Goal: Information Seeking & Learning: Get advice/opinions

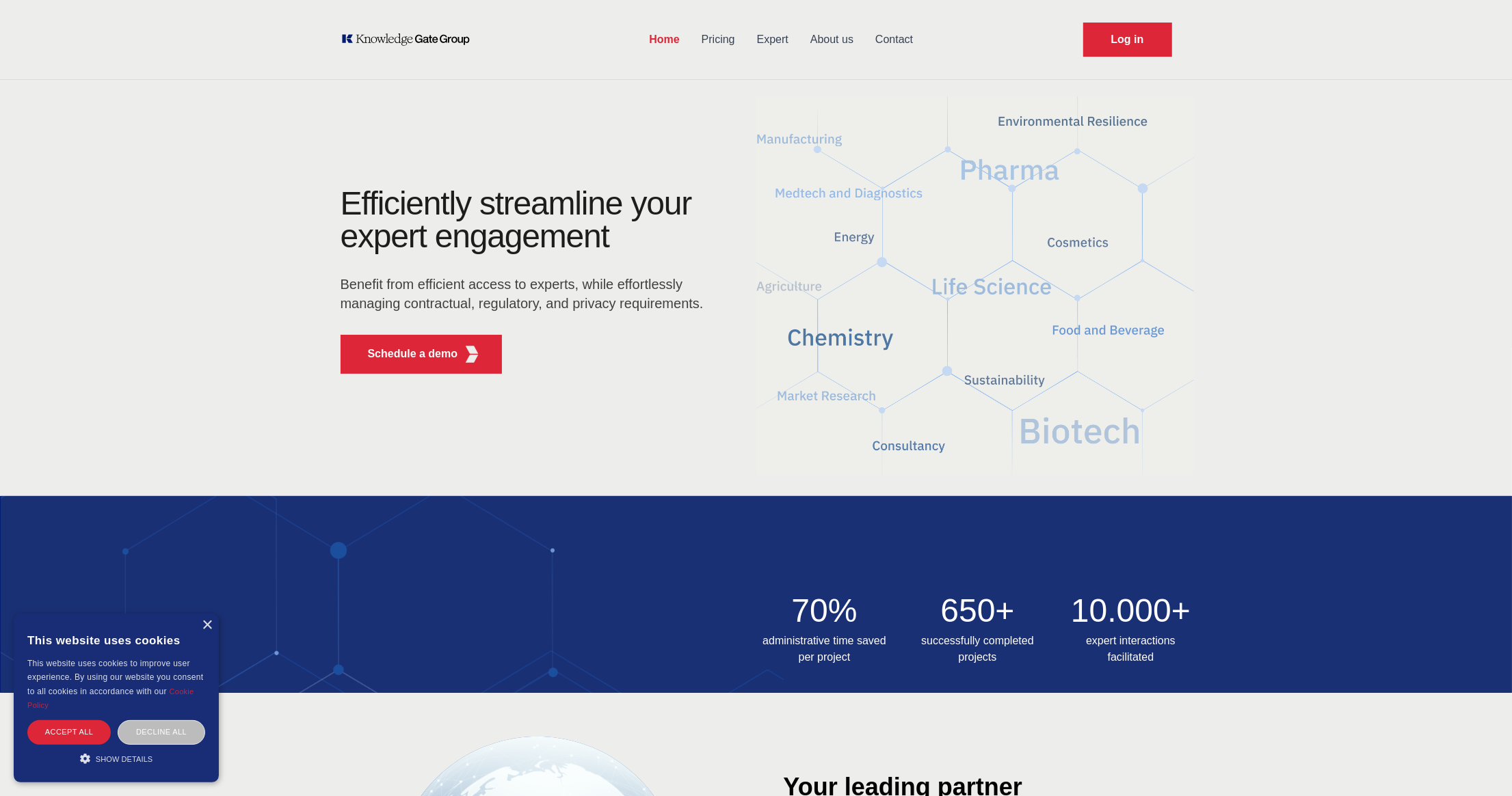
click at [904, 41] on link "Contact" at bounding box center [894, 40] width 60 height 36
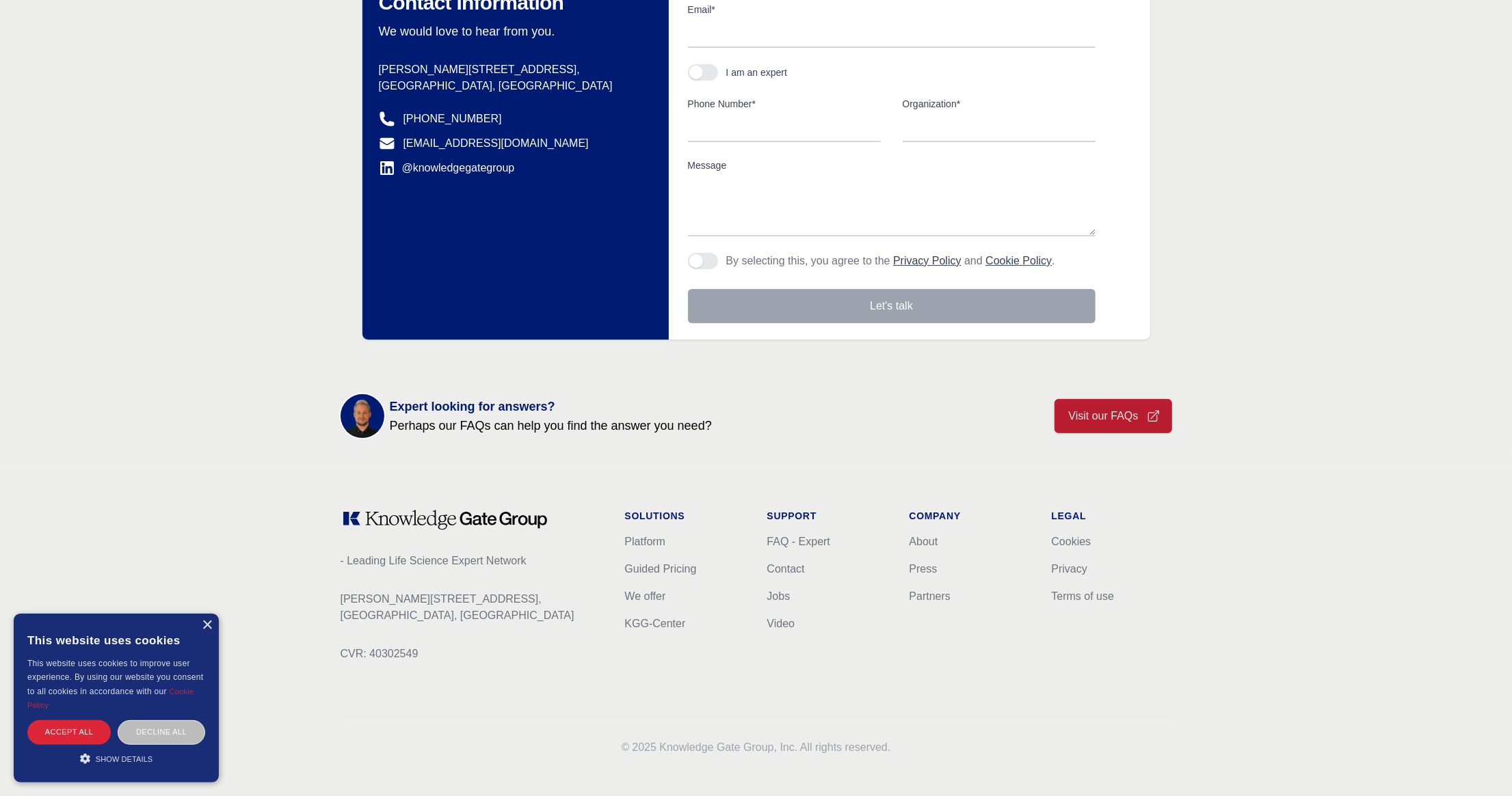
scroll to position [247, 0]
click at [651, 537] on link "Platform" at bounding box center [645, 540] width 41 height 11
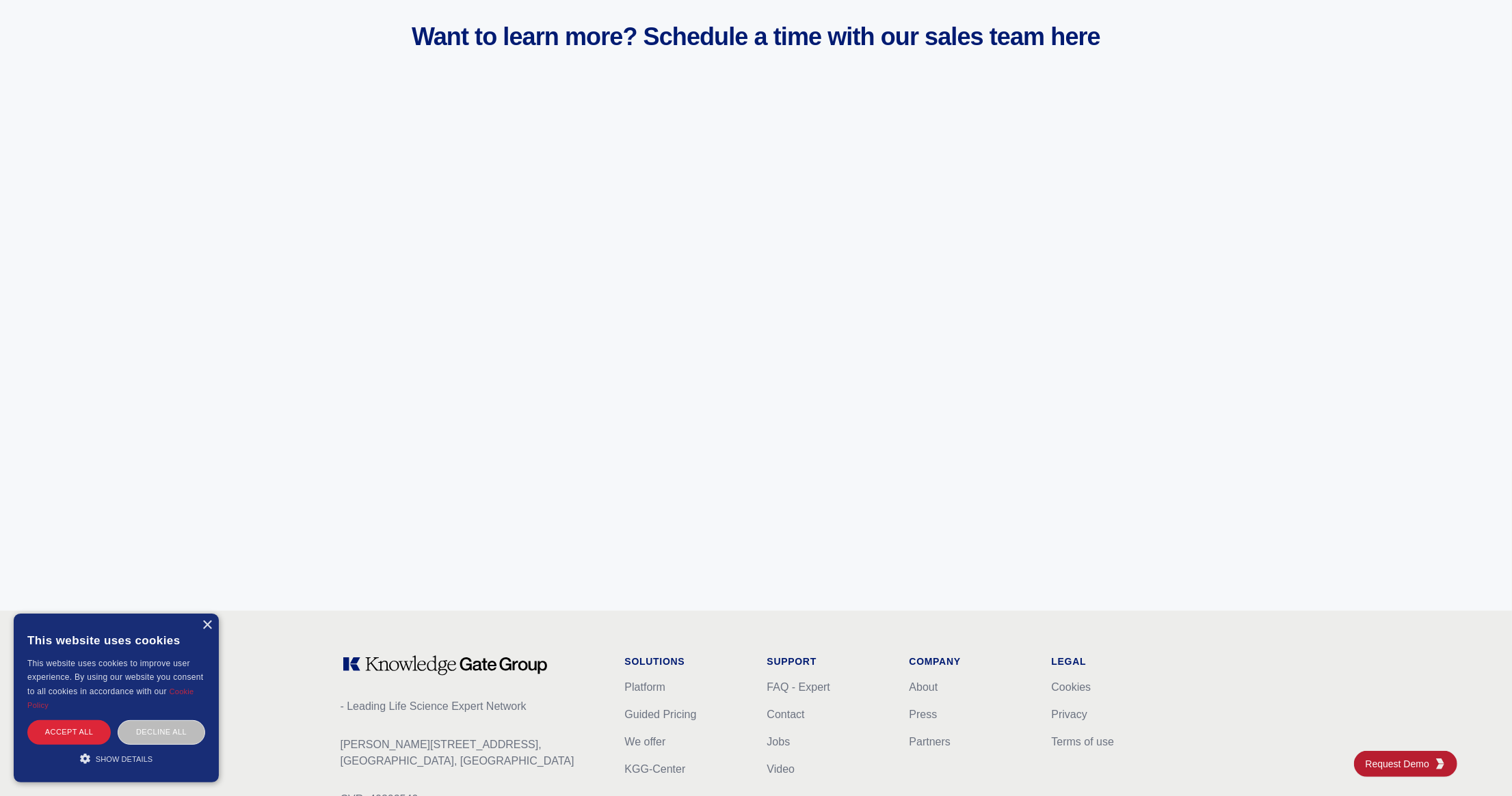
scroll to position [5232, 0]
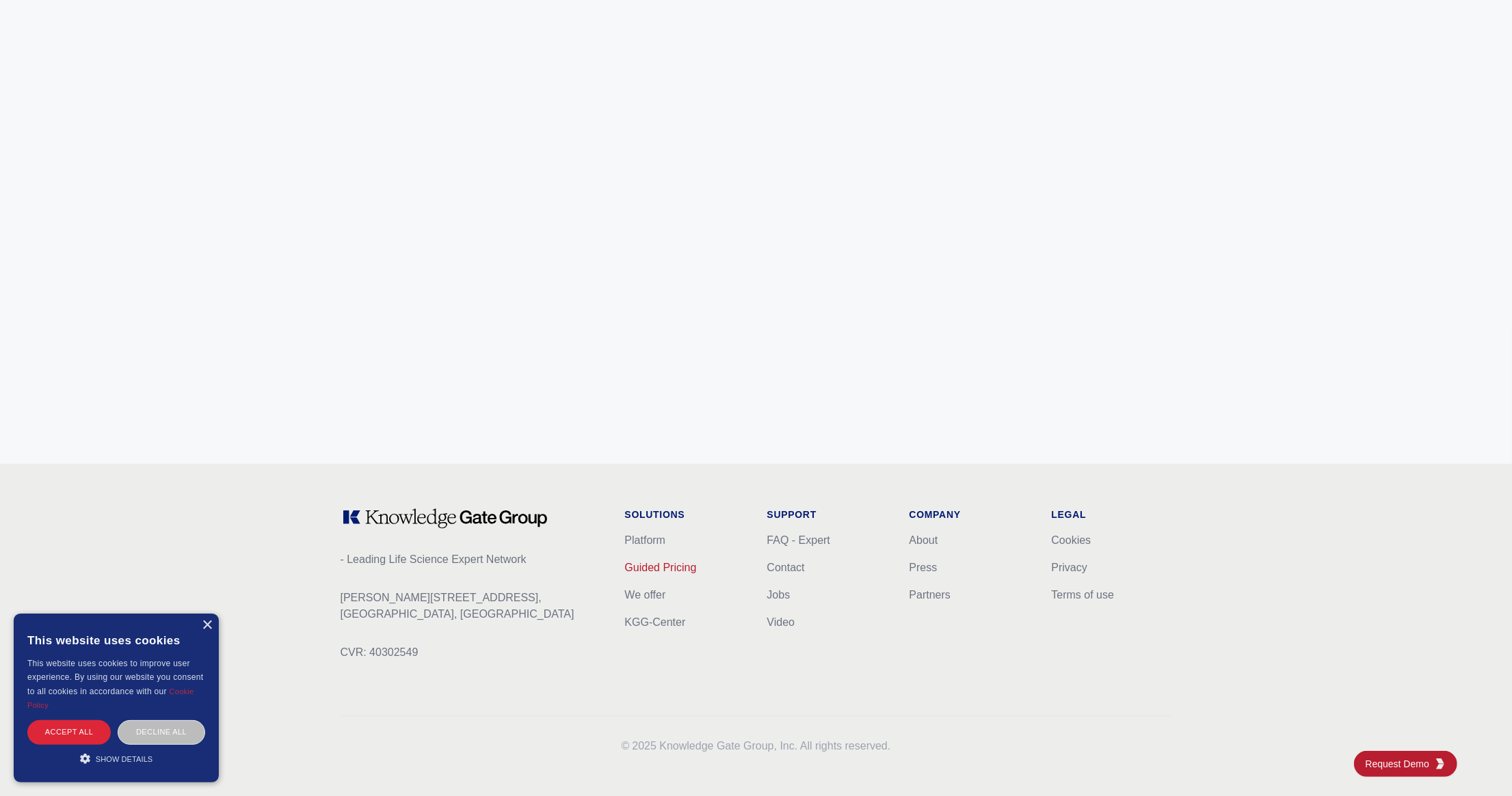
click at [682, 563] on link "Guided Pricing" at bounding box center [661, 568] width 72 height 11
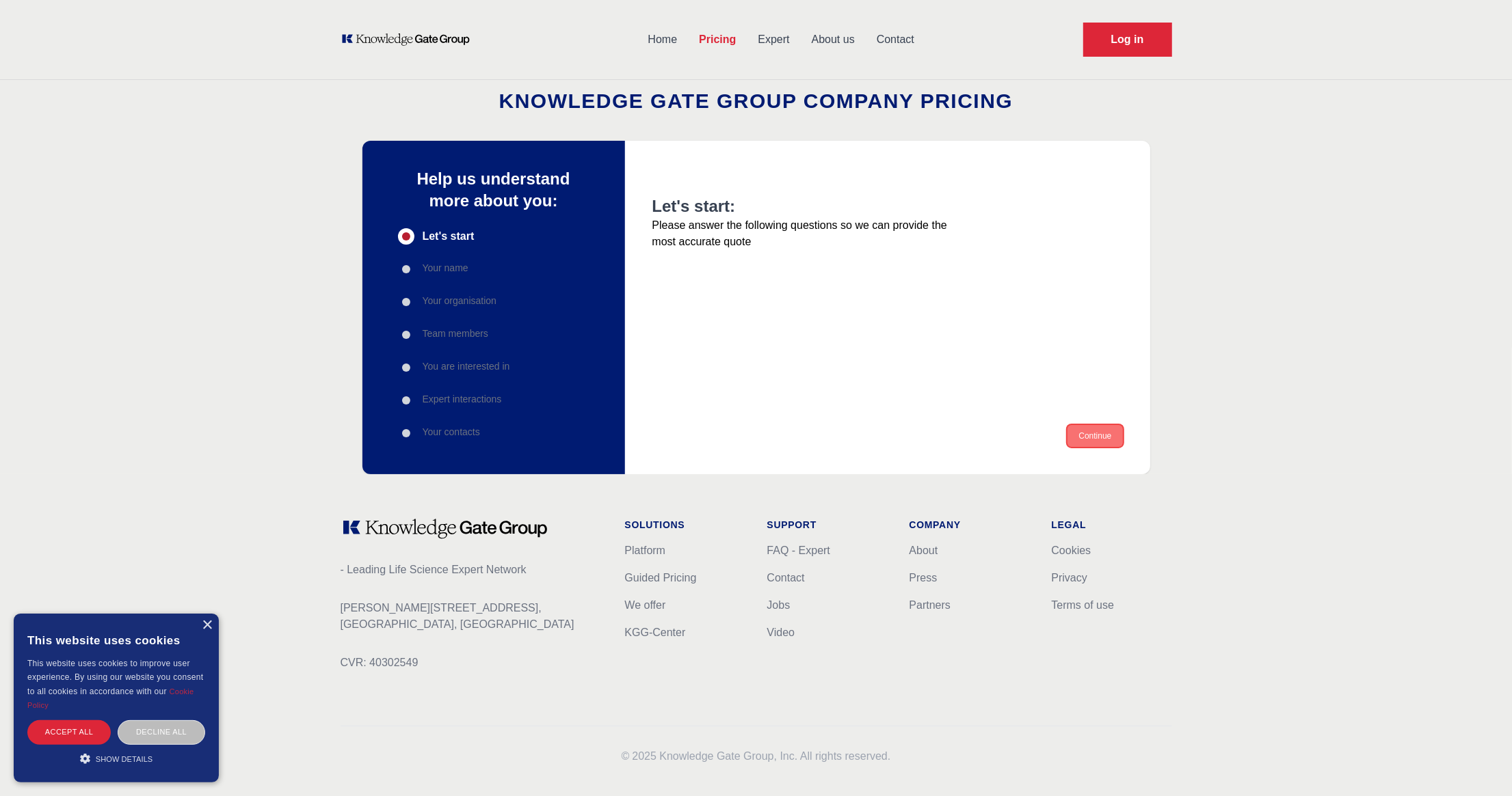
click at [1100, 438] on button "Continue" at bounding box center [1095, 436] width 55 height 22
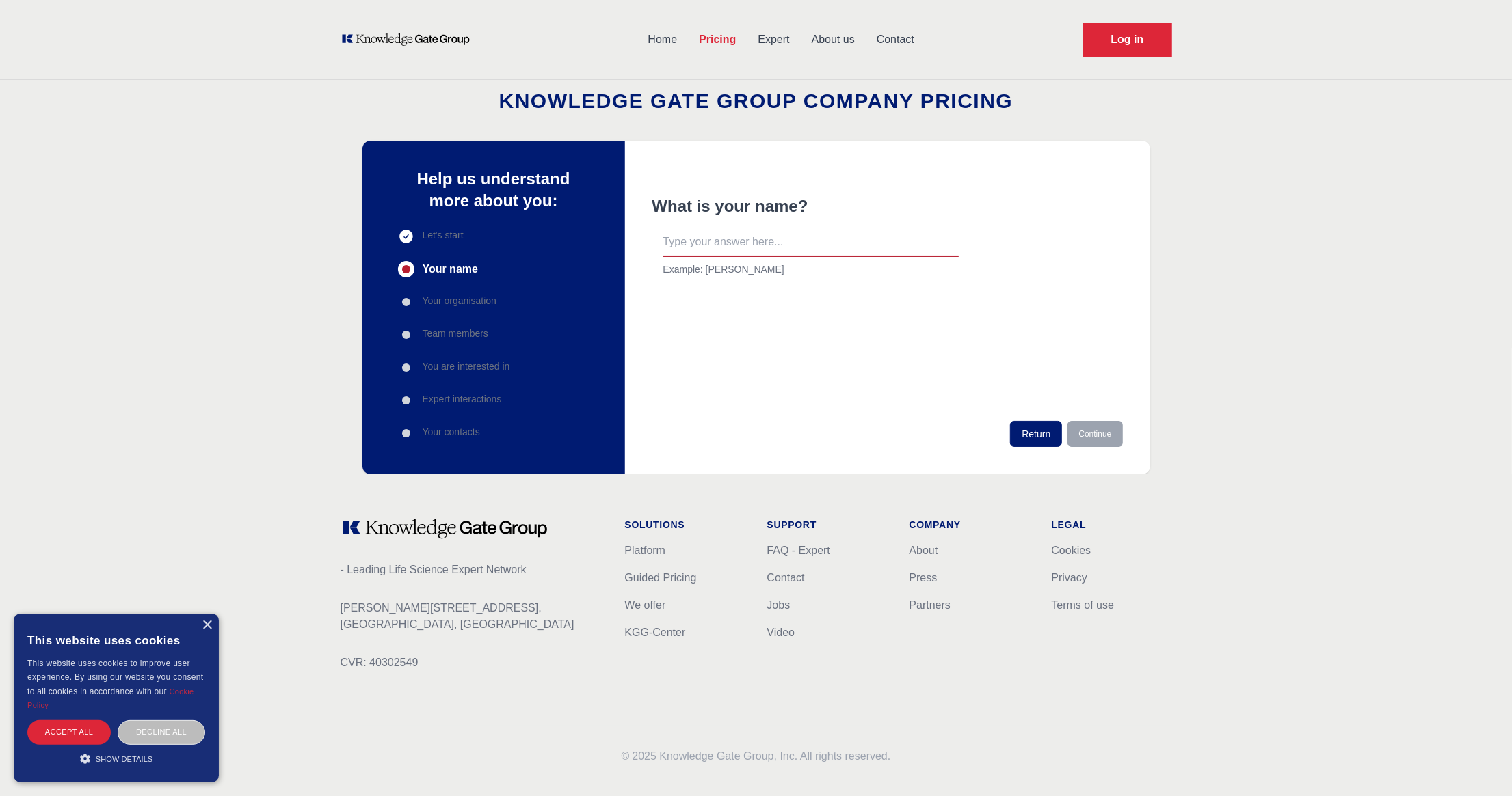
click at [764, 242] on input "text" at bounding box center [811, 243] width 296 height 28
type input "dasdas"
click at [1076, 429] on button "Continue" at bounding box center [1095, 433] width 55 height 26
click at [800, 240] on input "text" at bounding box center [811, 243] width 296 height 28
type input "dasdas"
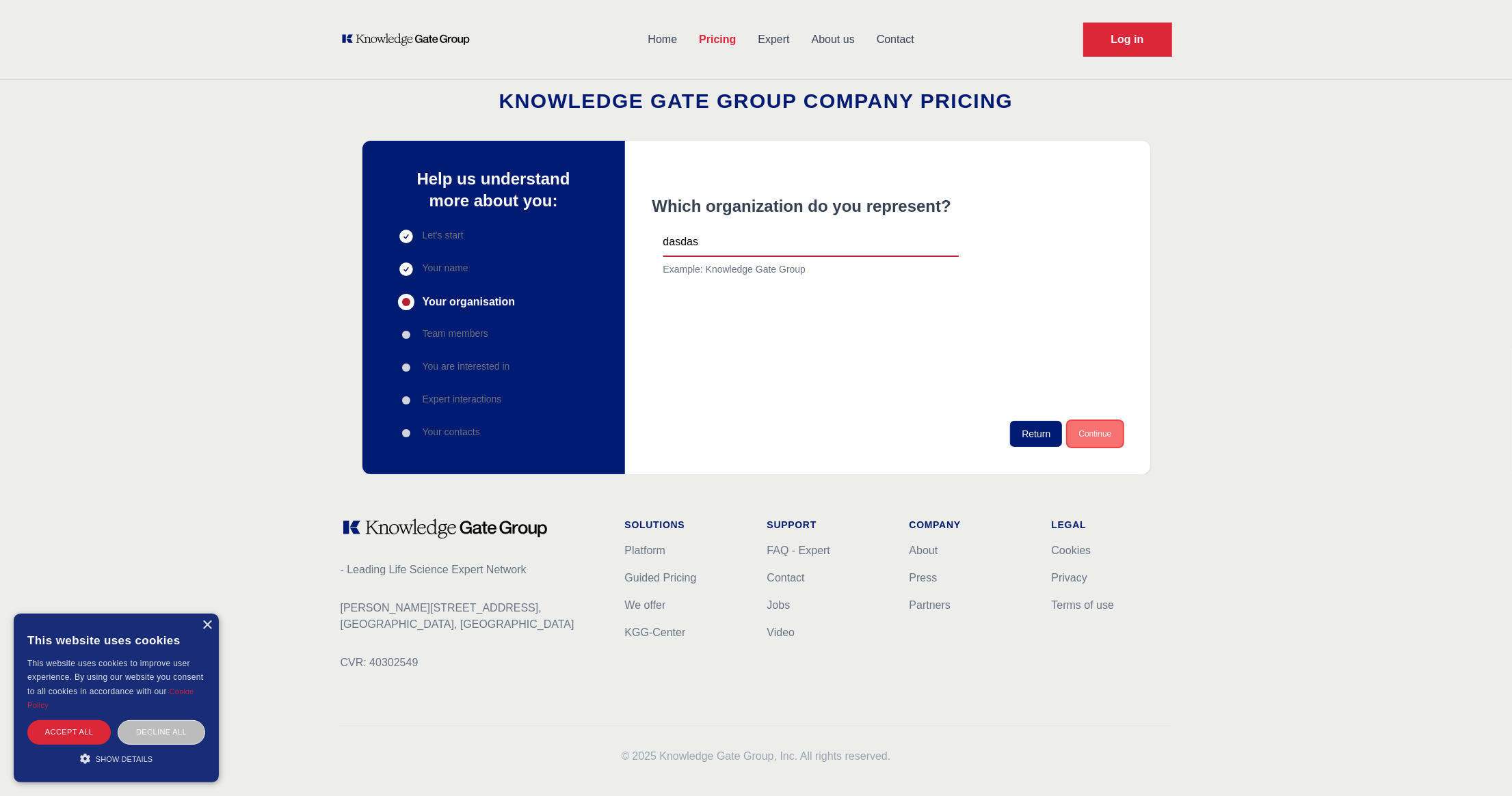
click at [1081, 435] on button "Continue" at bounding box center [1095, 433] width 55 height 26
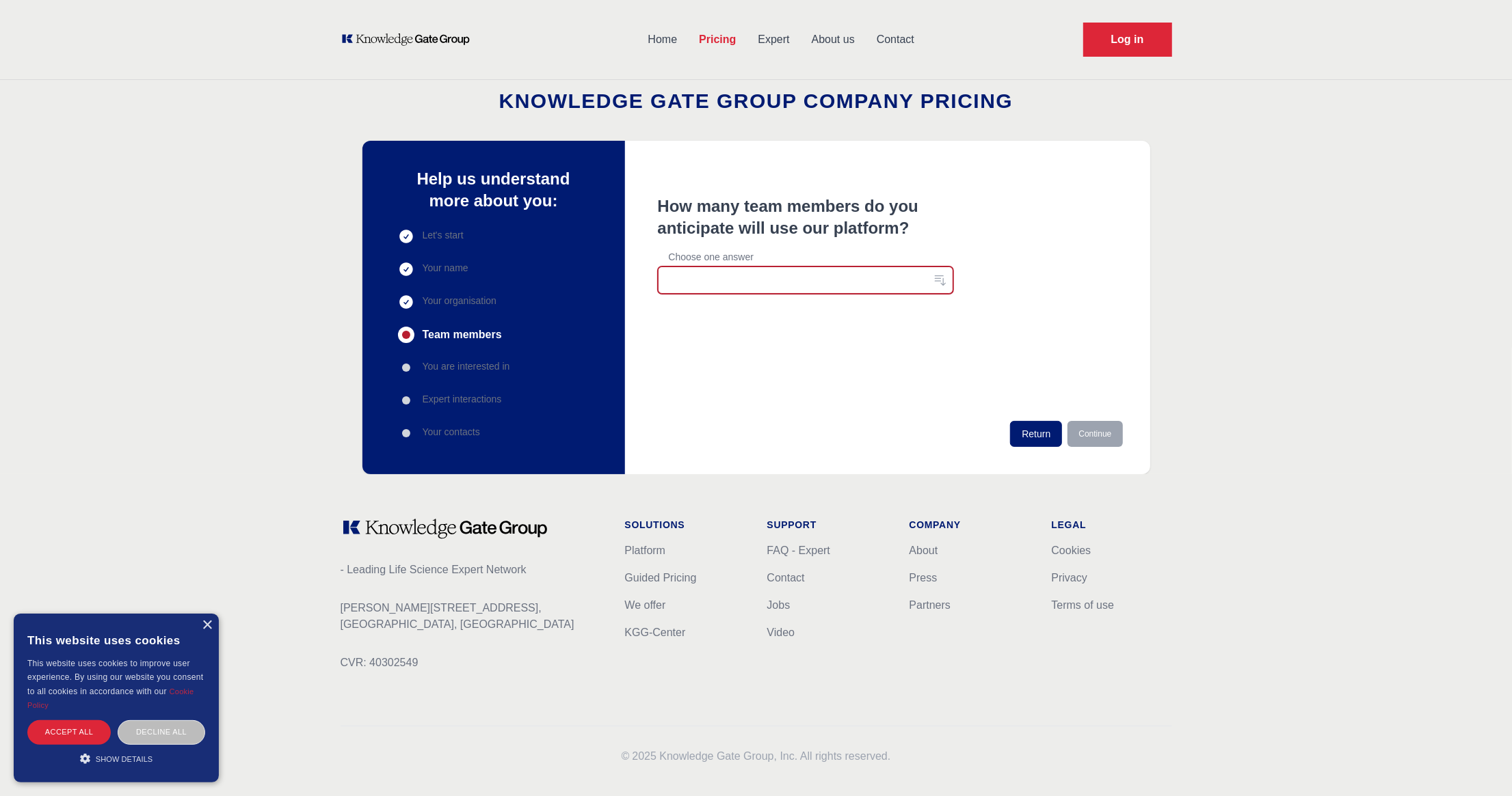
click at [813, 280] on button "button" at bounding box center [806, 280] width 296 height 27
click at [792, 311] on span "1-10" at bounding box center [797, 312] width 263 height 13
click at [1098, 425] on button "Continue" at bounding box center [1095, 433] width 55 height 26
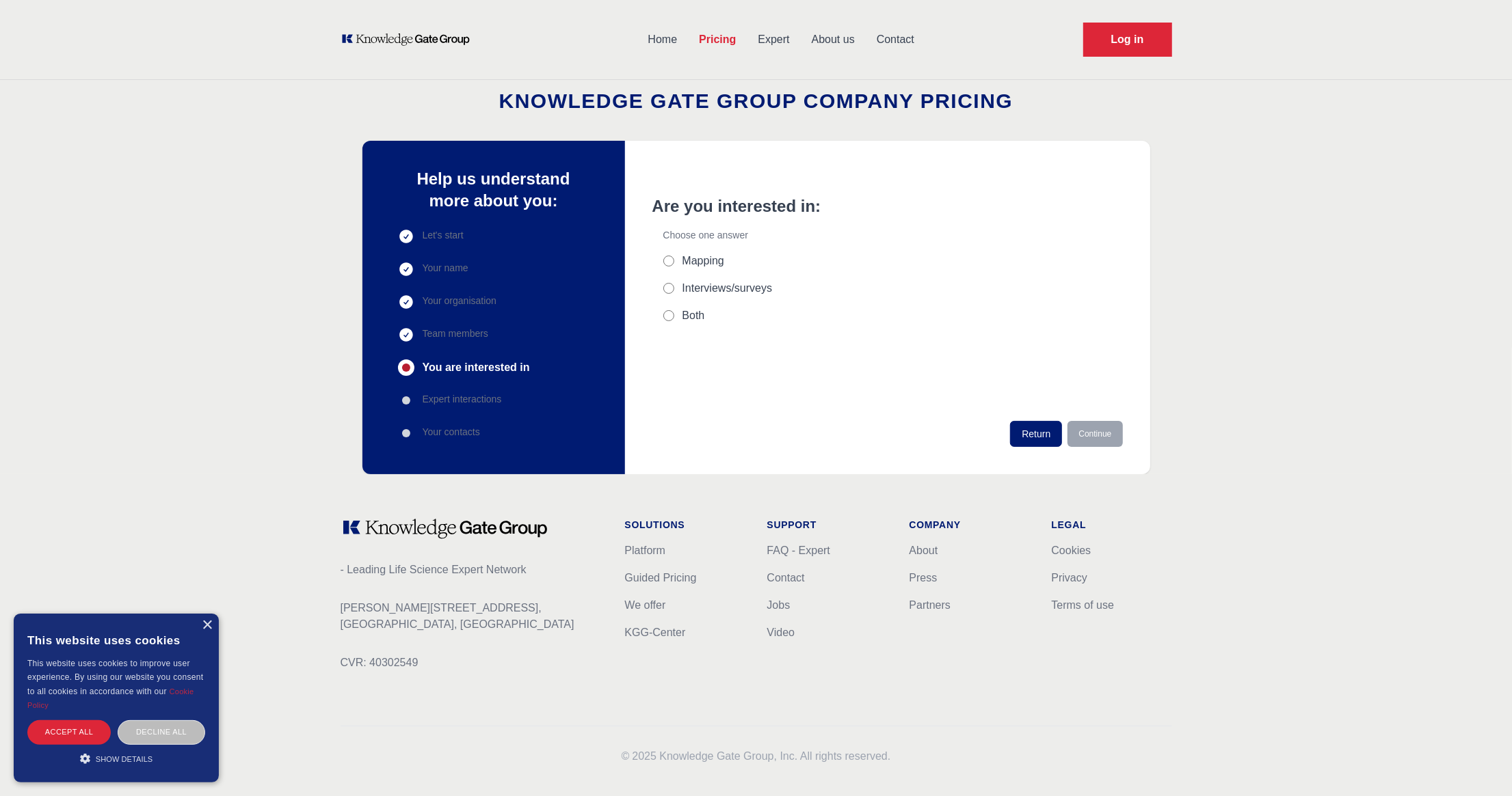
click at [699, 285] on label "Interviews/surveys" at bounding box center [727, 288] width 90 height 16
click at [674, 285] on input "Interviews/surveys" at bounding box center [669, 289] width 11 height 11
radio input "true"
click at [1107, 439] on button "Continue" at bounding box center [1095, 433] width 55 height 26
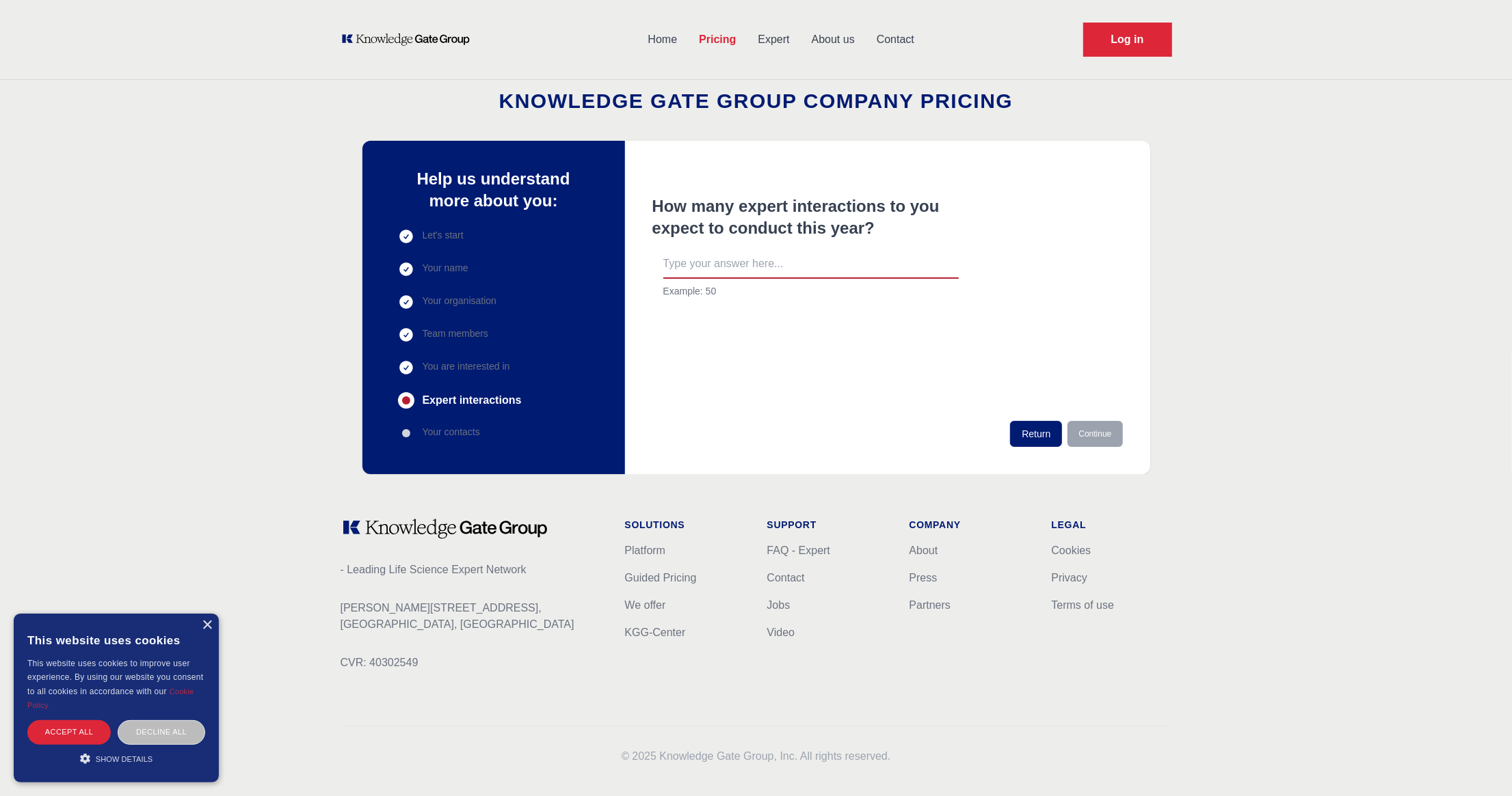
click at [838, 269] on input "text" at bounding box center [811, 264] width 296 height 28
type input "50"
click at [1113, 435] on button "Continue" at bounding box center [1095, 433] width 55 height 26
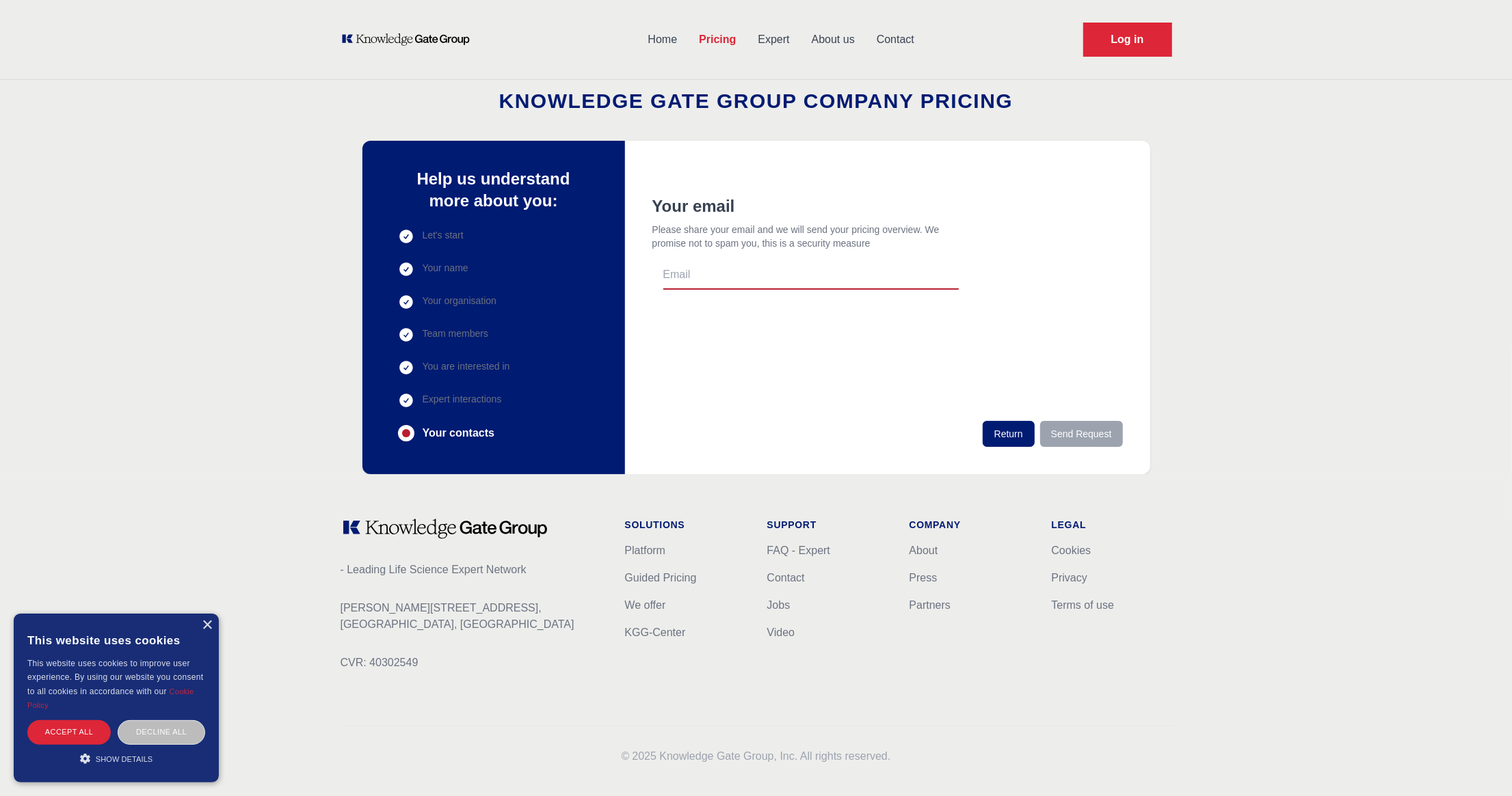
click at [668, 42] on link "Home" at bounding box center [663, 40] width 51 height 36
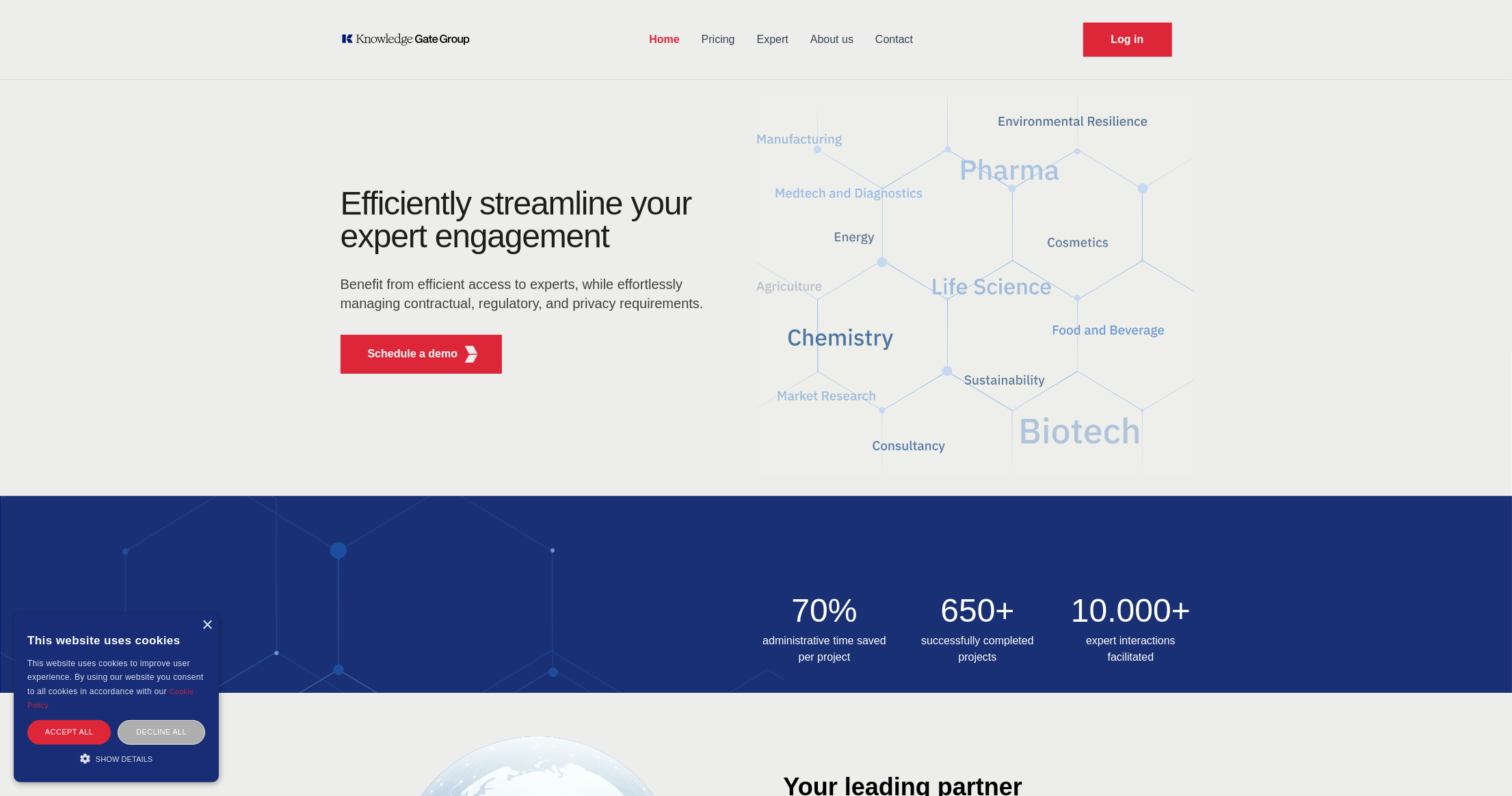
click at [152, 740] on div "Decline all" at bounding box center [161, 732] width 87 height 24
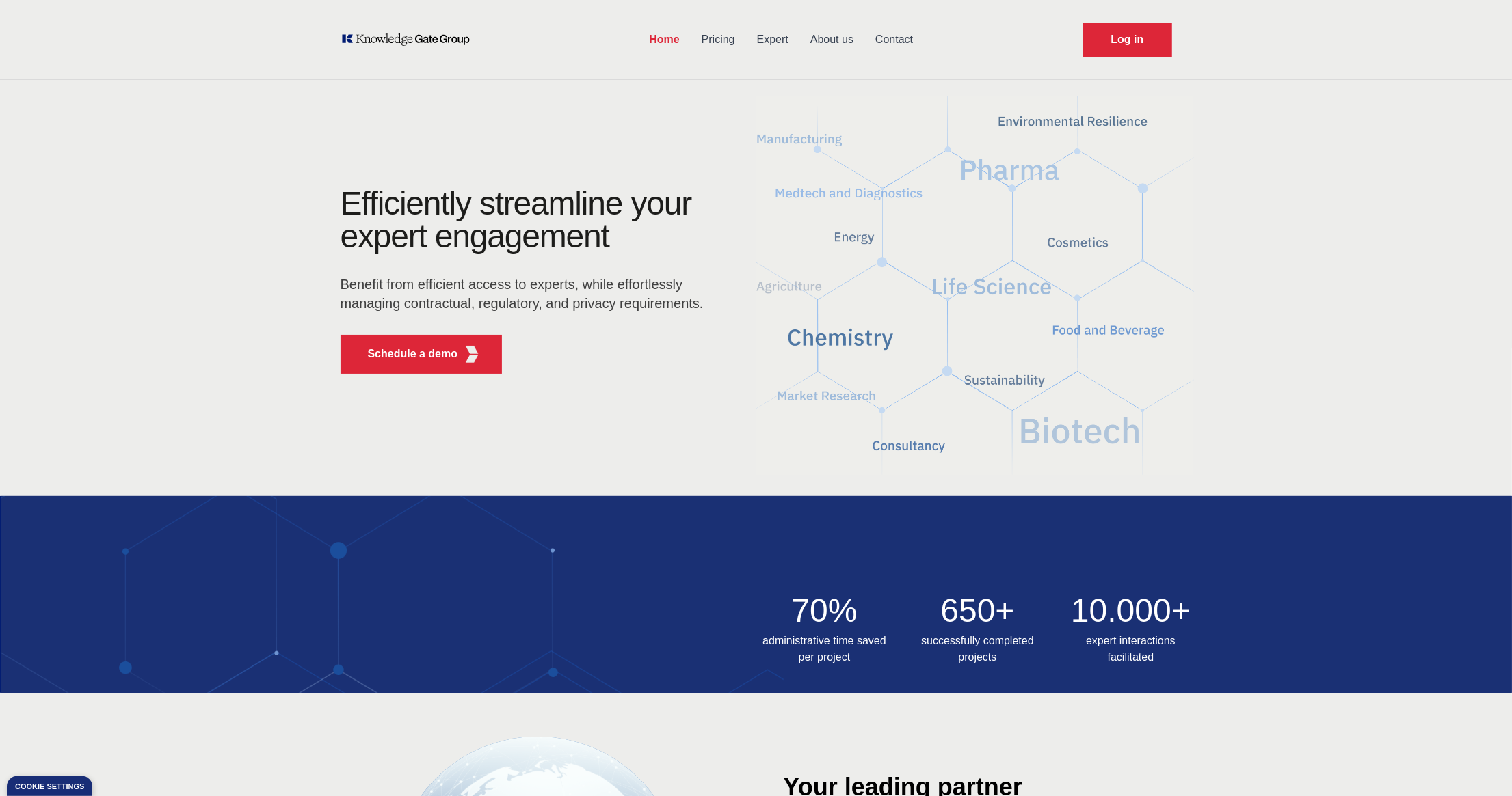
click at [890, 36] on link "Contact" at bounding box center [894, 40] width 60 height 36
